Goal: Check status: Check status

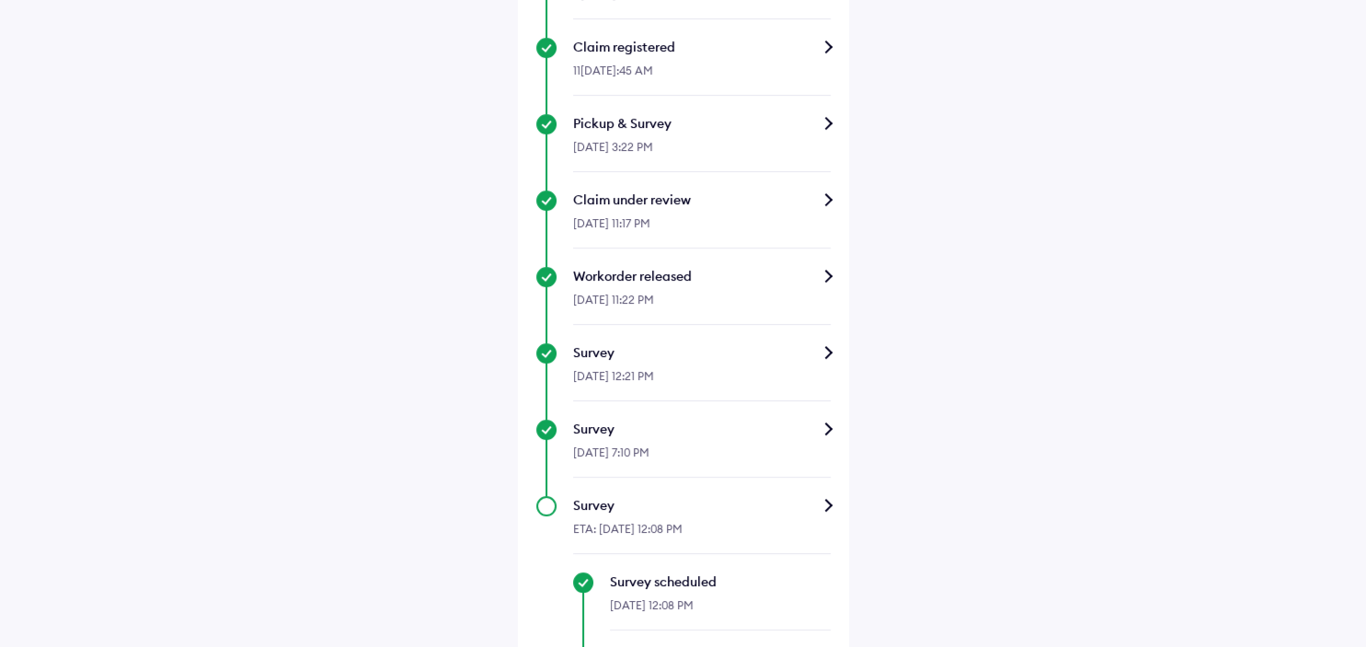
scroll to position [665, 0]
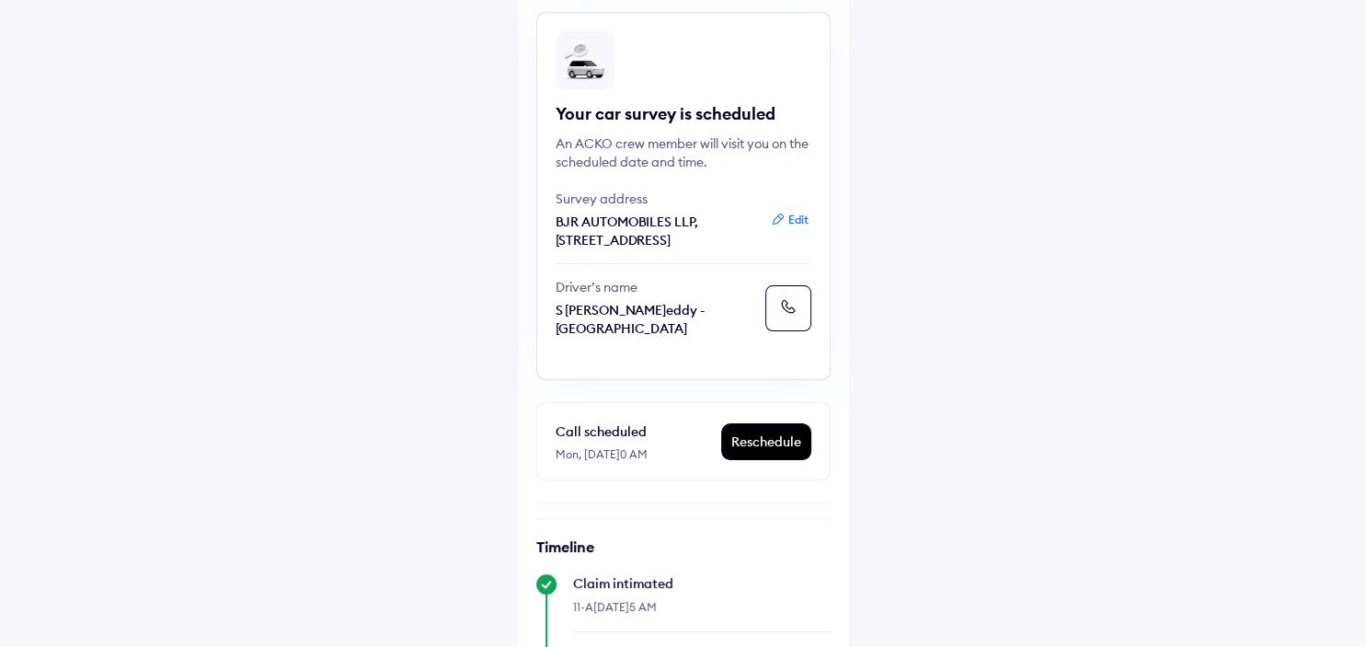
scroll to position [179, 0]
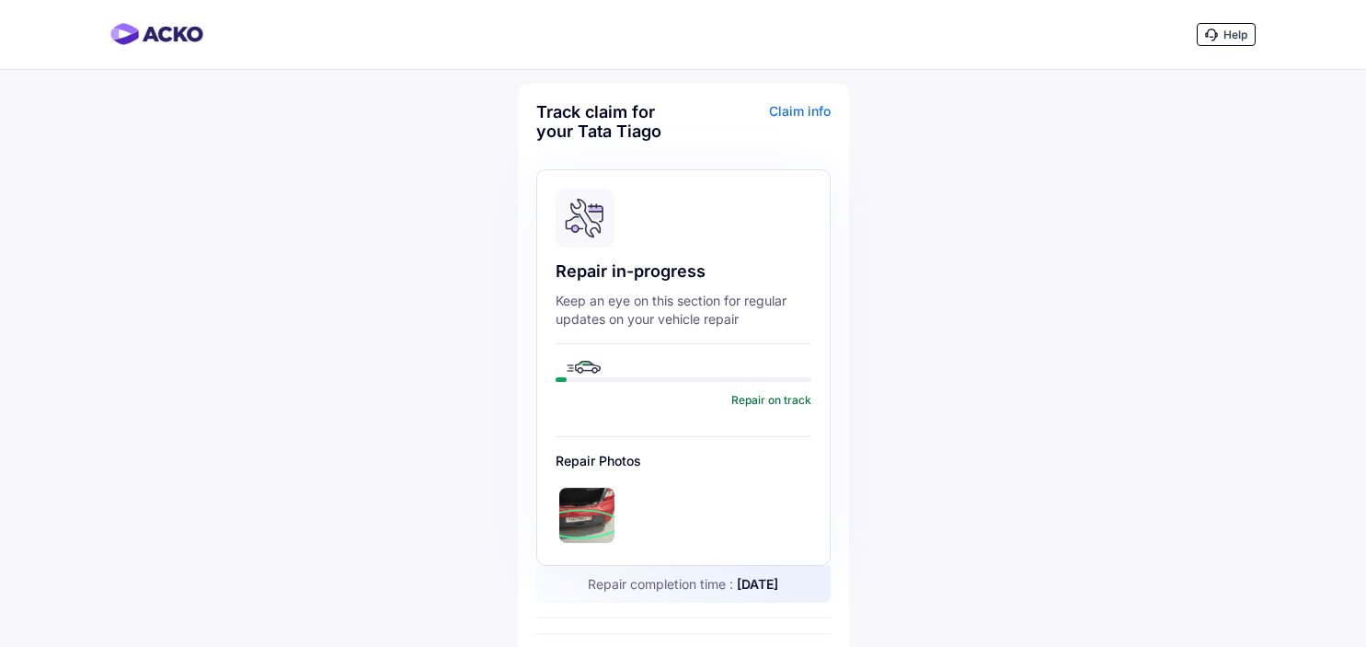
scroll to position [662, 0]
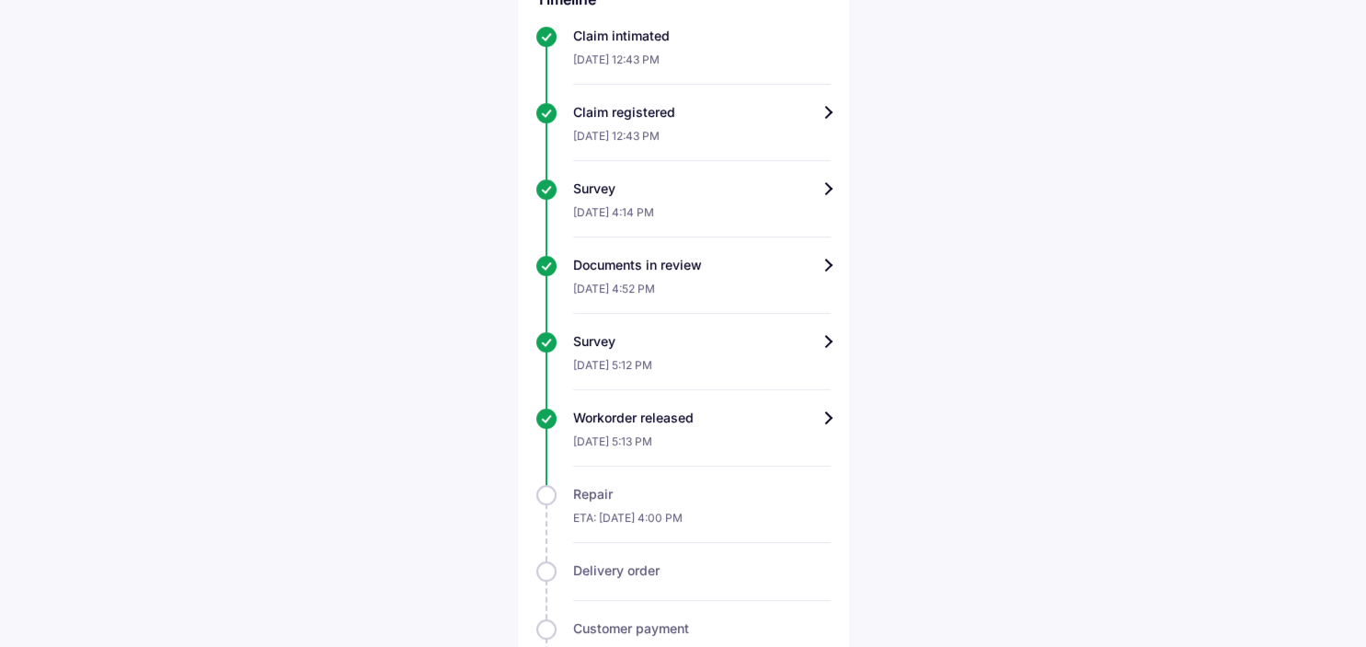
click at [822, 419] on div "Workorder released" at bounding box center [702, 417] width 258 height 18
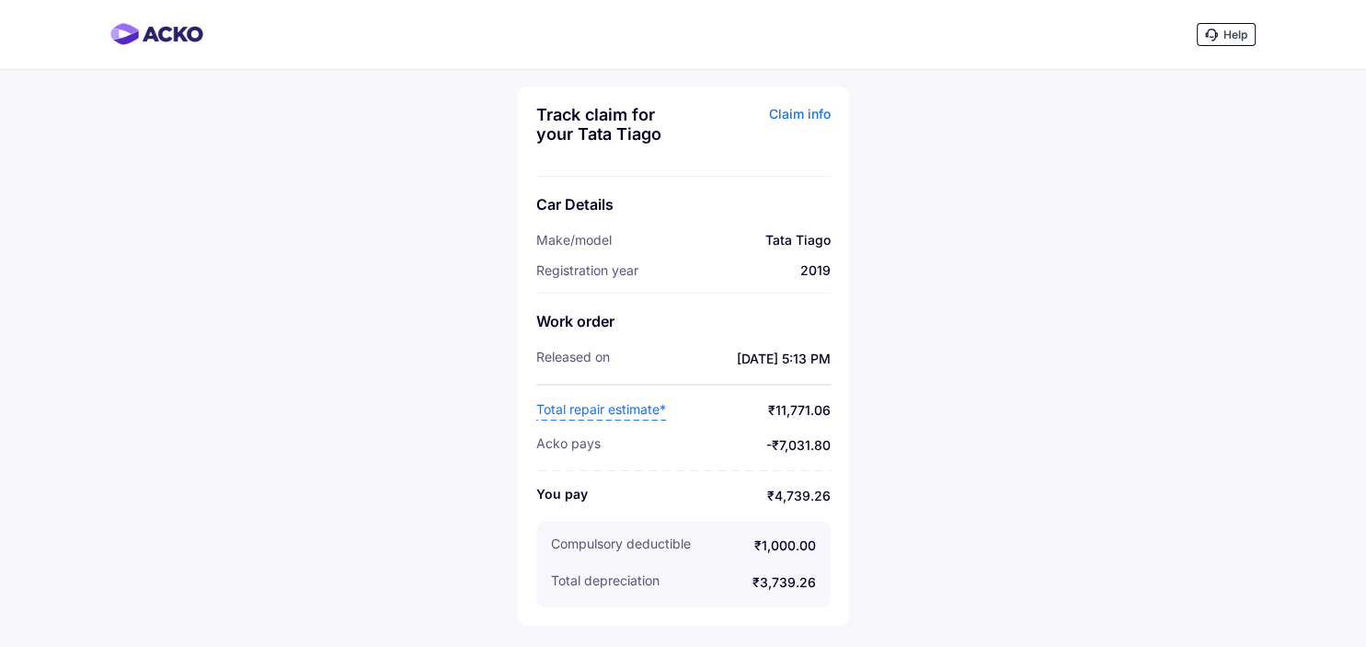
click at [638, 410] on span "Total repair estimate*" at bounding box center [601, 410] width 130 height 20
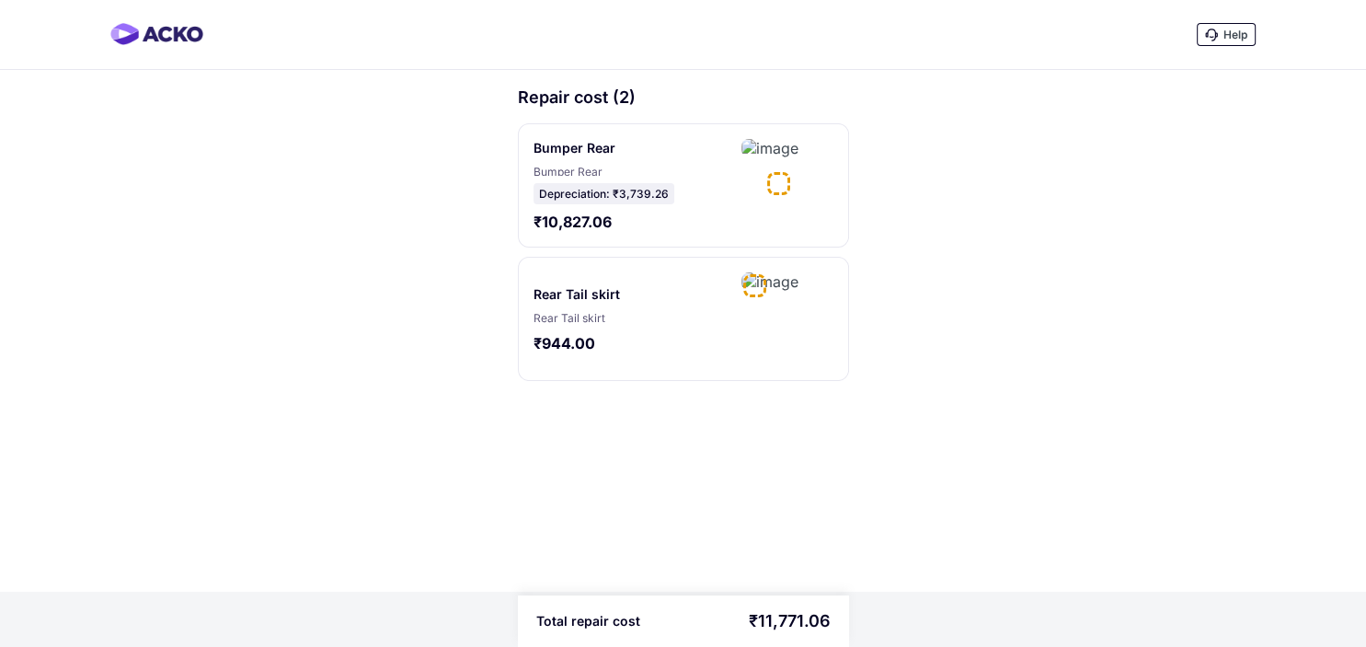
click at [753, 286] on div at bounding box center [754, 285] width 23 height 23
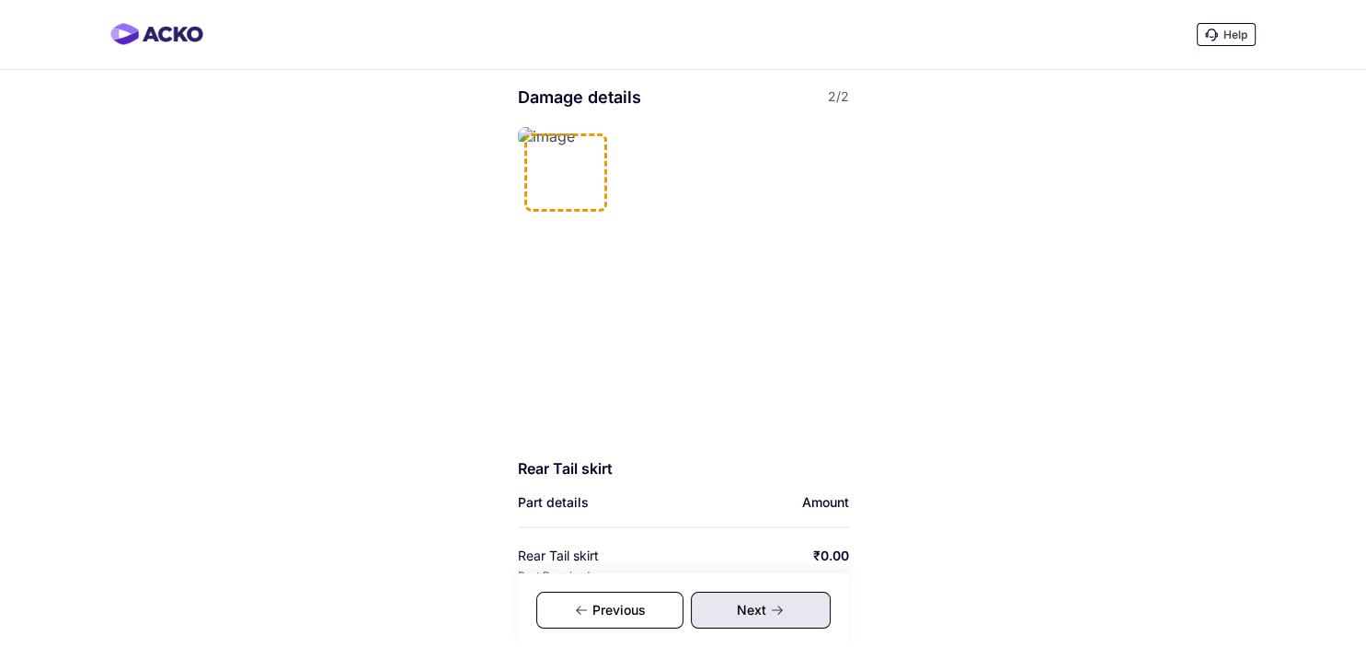
click at [543, 172] on div at bounding box center [565, 172] width 83 height 78
click at [635, 618] on div "Previous" at bounding box center [609, 609] width 147 height 37
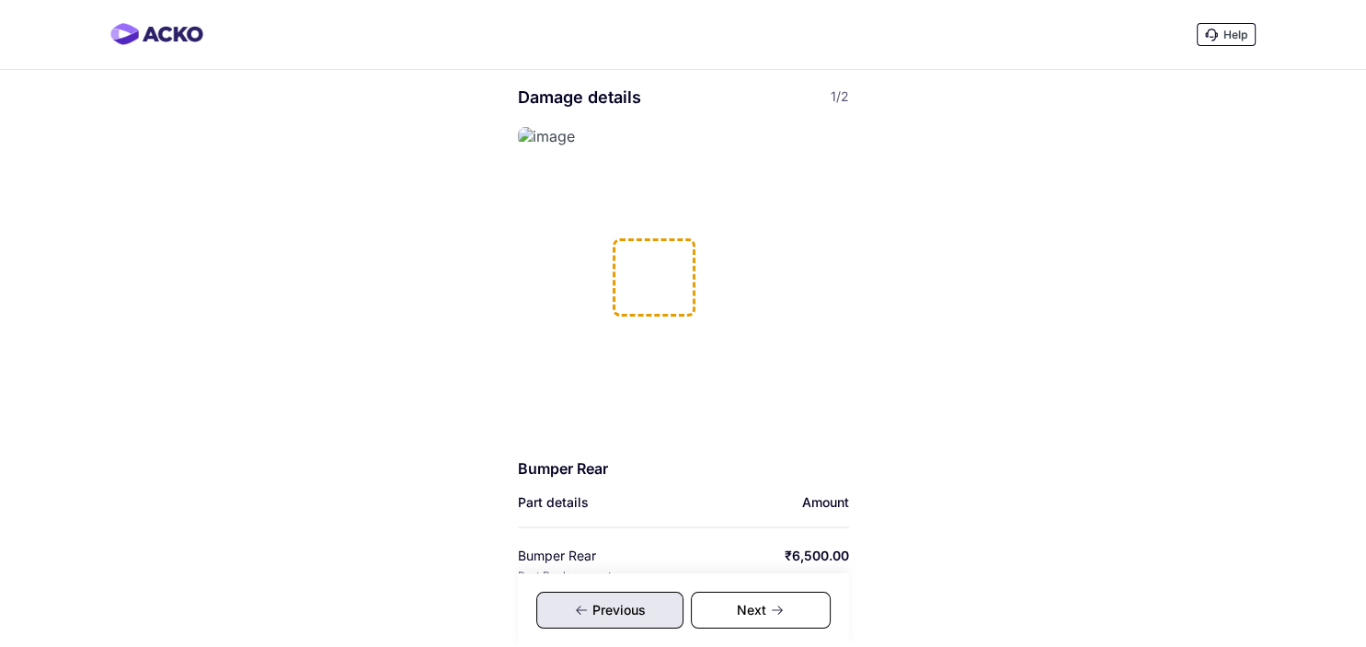
click at [660, 281] on div at bounding box center [654, 277] width 83 height 78
click at [771, 621] on div "Next" at bounding box center [761, 609] width 140 height 37
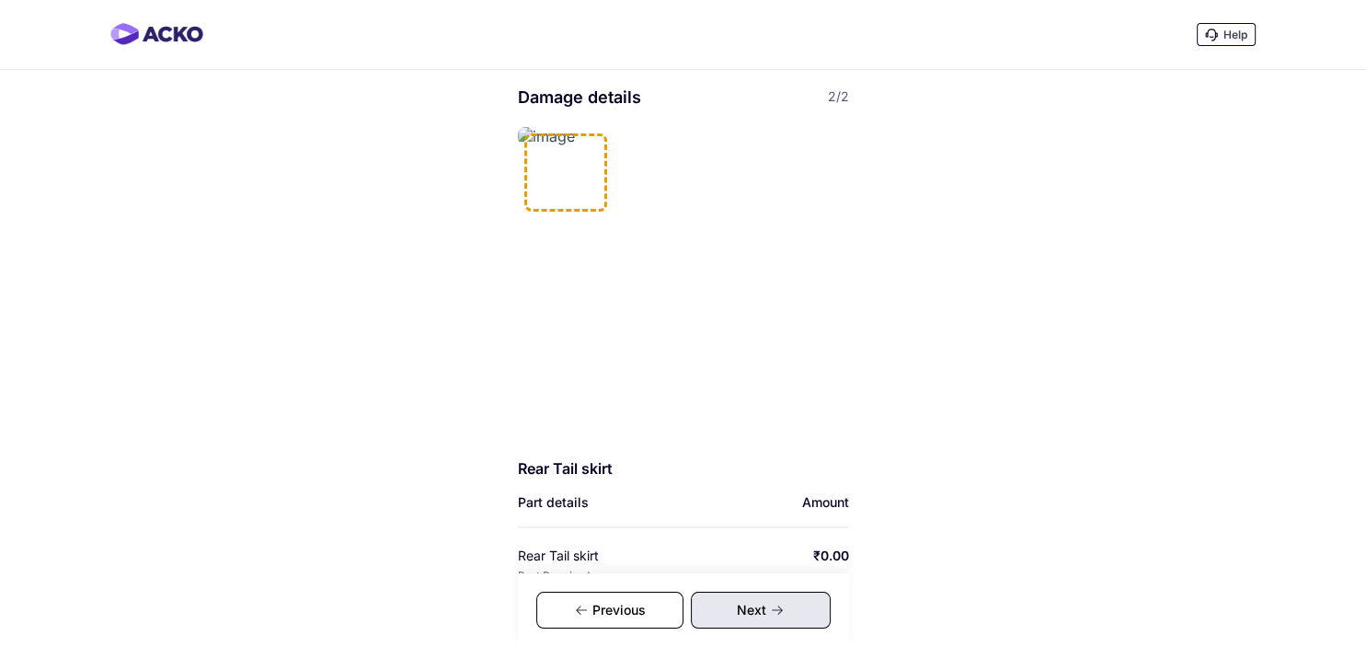
scroll to position [232, 0]
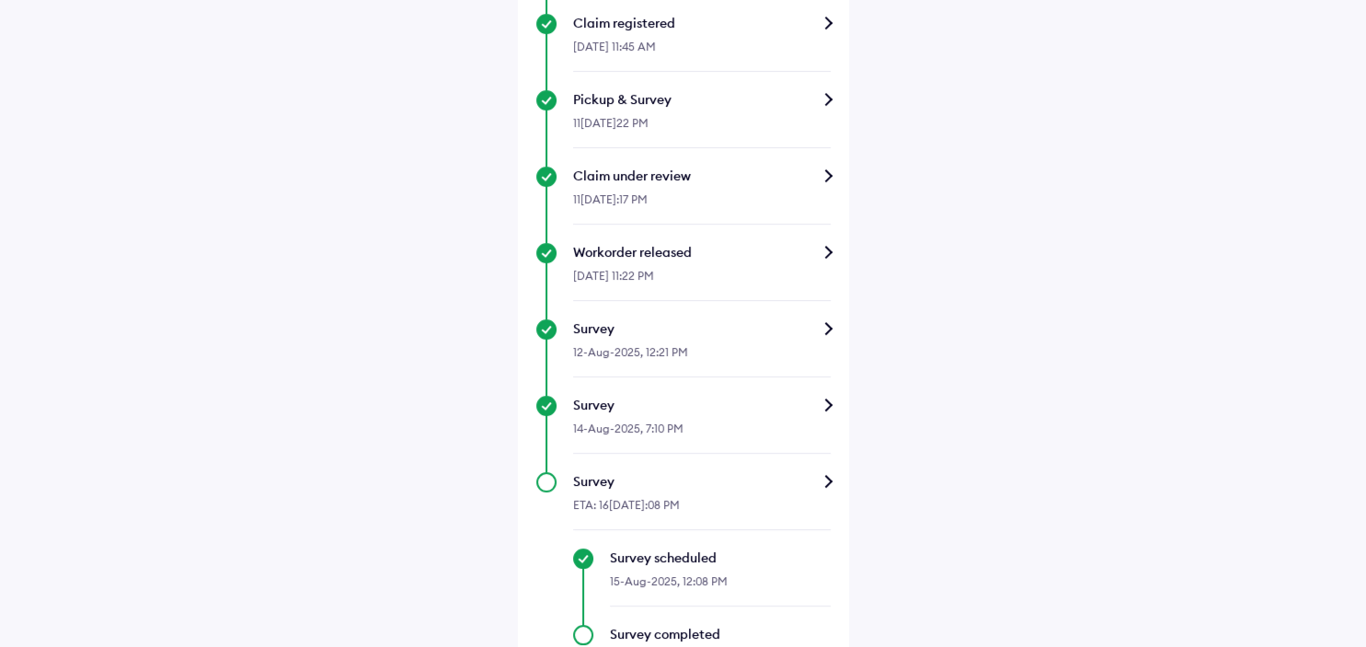
scroll to position [957, 0]
